Goal: Navigation & Orientation: Find specific page/section

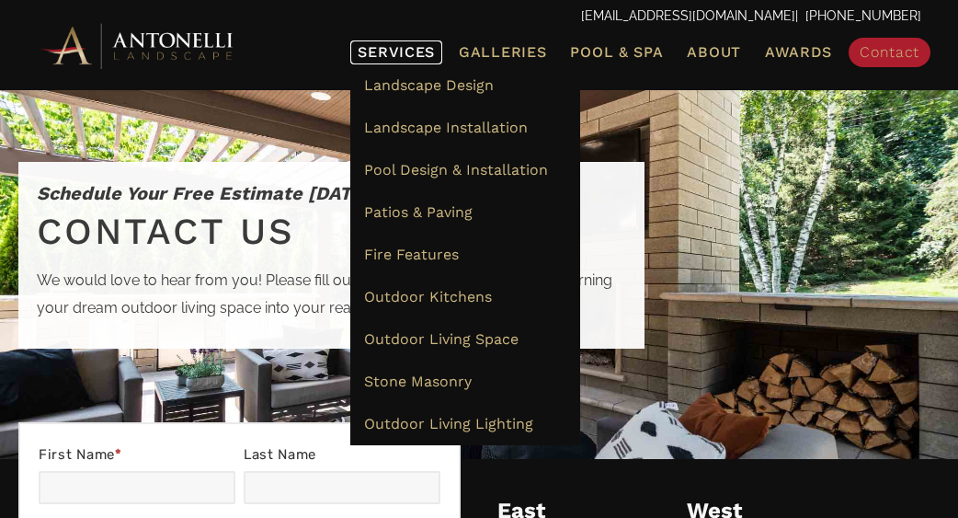
click at [403, 47] on span "Services" at bounding box center [396, 52] width 77 height 15
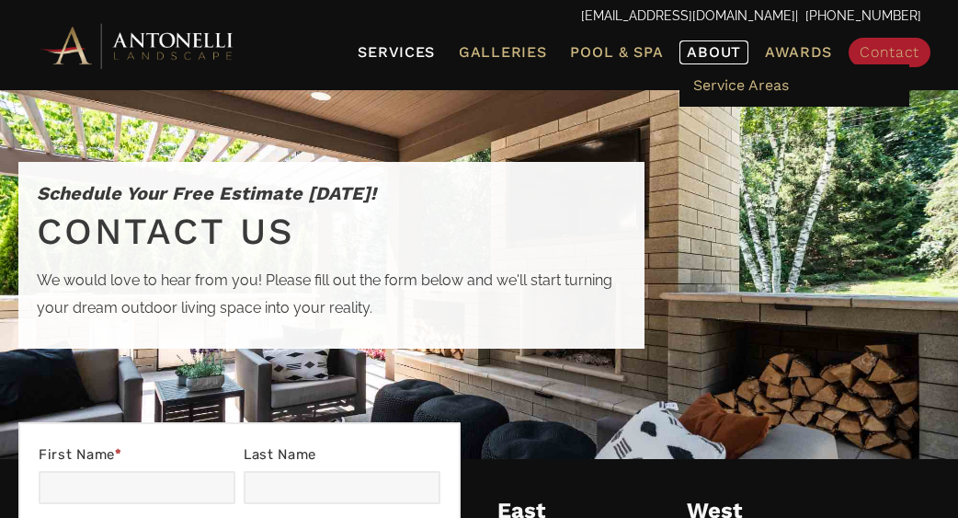
click at [704, 52] on span "About" at bounding box center [714, 52] width 54 height 15
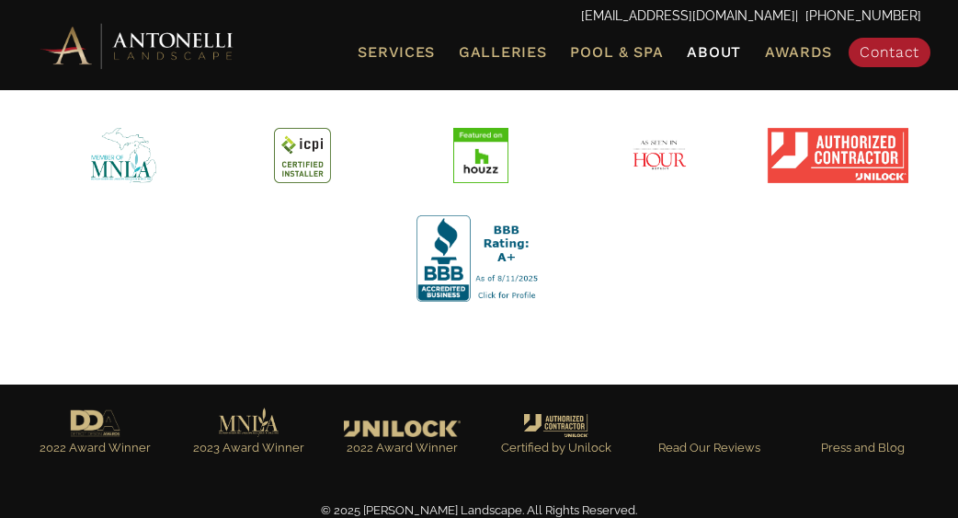
scroll to position [1196, 0]
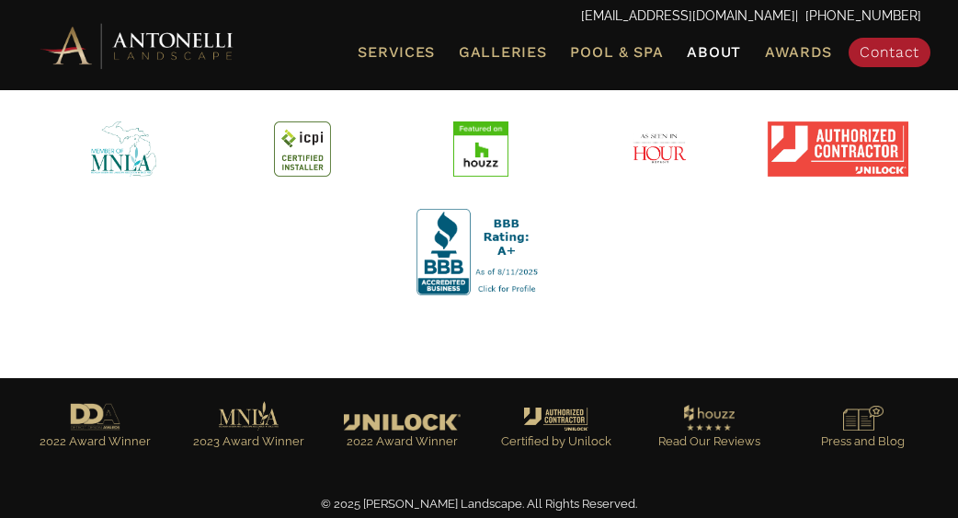
click at [194, 59] on img at bounding box center [138, 45] width 202 height 51
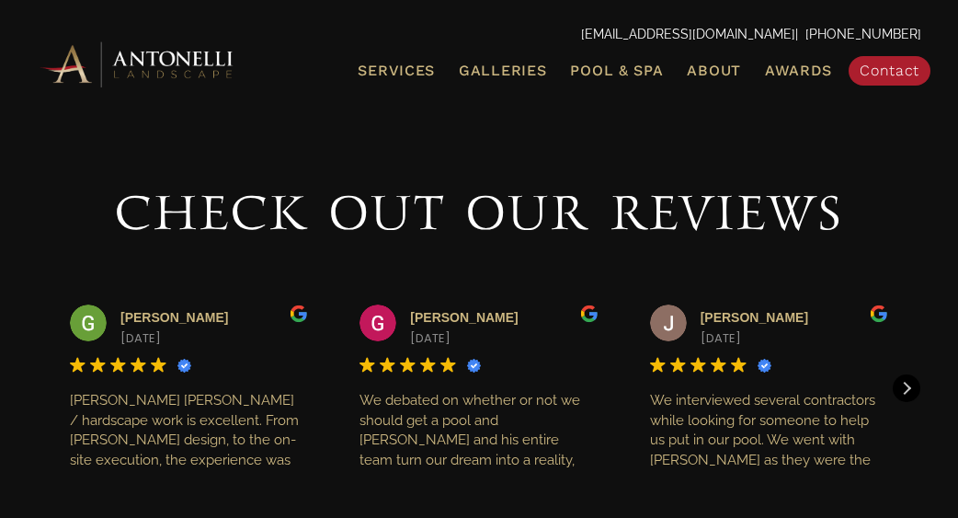
scroll to position [1932, 0]
